Goal: Obtain resource: Download file/media

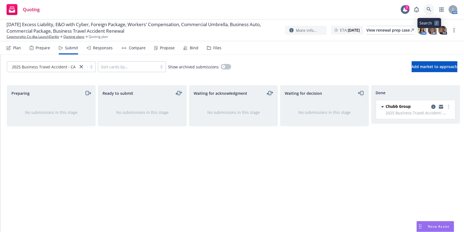
click at [432, 10] on link at bounding box center [429, 9] width 11 height 11
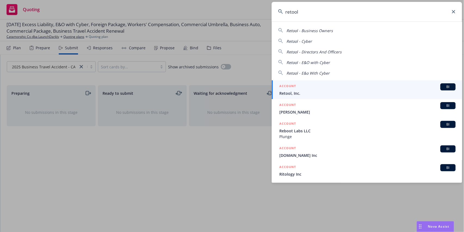
type input "retool"
click at [340, 95] on span "Retool, Inc." at bounding box center [368, 93] width 176 height 6
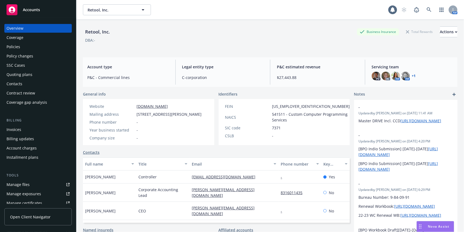
click at [19, 73] on div "Quoting plans" at bounding box center [20, 74] width 26 height 9
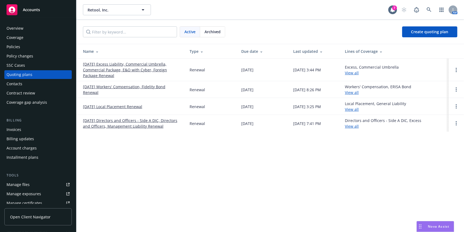
click at [112, 64] on link "08/07/25 Excess Liability, Commercial Umbrella, Commercial Package, E&O with Cy…" at bounding box center [132, 69] width 98 height 17
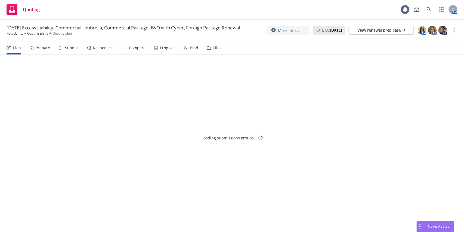
click at [216, 49] on div "Files" at bounding box center [217, 48] width 8 height 4
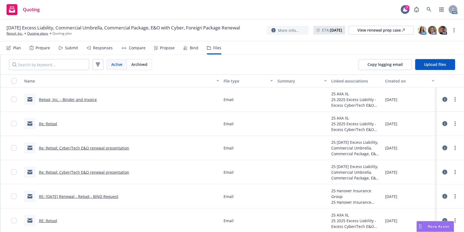
click at [56, 99] on link "Retool, Inc. - Binder and Invoice" at bounding box center [68, 99] width 58 height 5
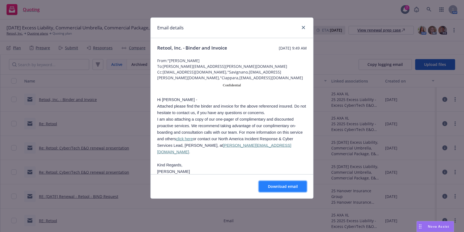
click at [287, 186] on span "Download email" at bounding box center [283, 186] width 30 height 5
click at [305, 27] on link "close" at bounding box center [304, 27] width 7 height 7
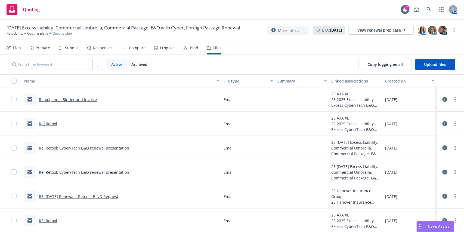
click at [44, 123] on link "Re: Retool" at bounding box center [48, 123] width 18 height 5
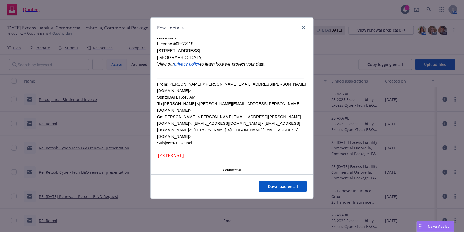
scroll to position [181, 0]
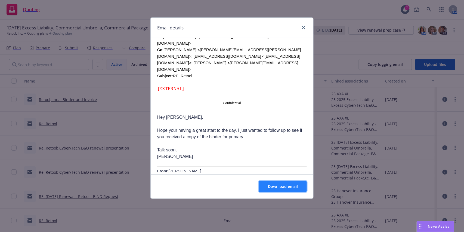
click at [291, 187] on span "Download email" at bounding box center [283, 186] width 30 height 5
click at [305, 25] on link "close" at bounding box center [304, 27] width 7 height 7
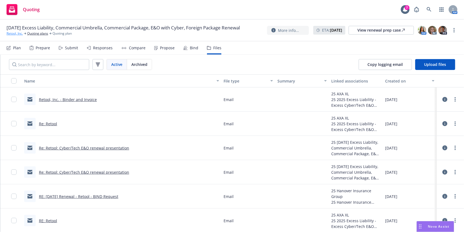
click at [18, 35] on link "Retool, Inc." at bounding box center [15, 33] width 16 height 5
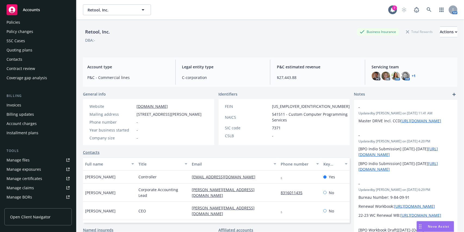
scroll to position [14, 0]
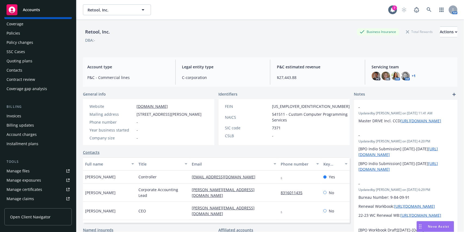
click at [14, 116] on div "Invoices" at bounding box center [14, 116] width 15 height 9
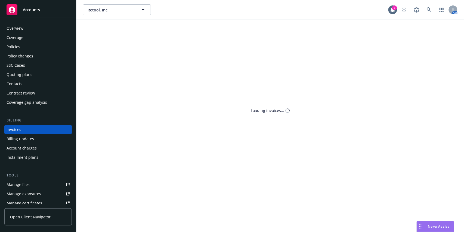
scroll to position [5, 0]
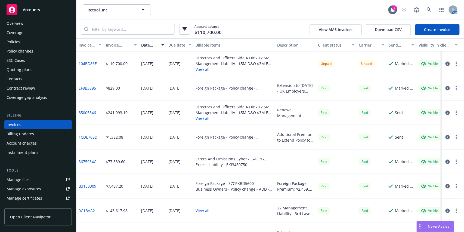
click at [206, 69] on button "View all" at bounding box center [234, 69] width 77 height 6
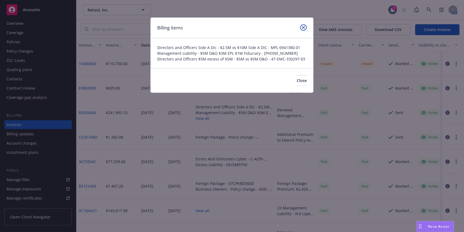
click at [304, 29] on icon "close" at bounding box center [303, 27] width 3 height 3
